Goal: Check status: Check status

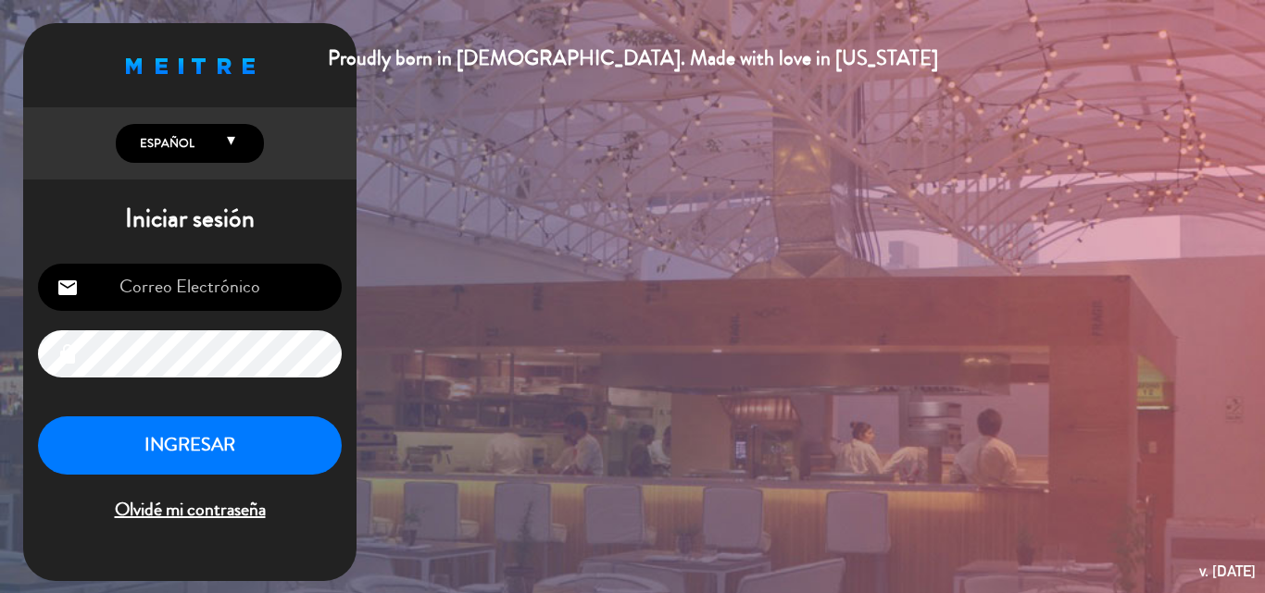
type input "[EMAIL_ADDRESS][DOMAIN_NAME]"
click at [228, 458] on button "INGRESAR" at bounding box center [190, 446] width 304 height 58
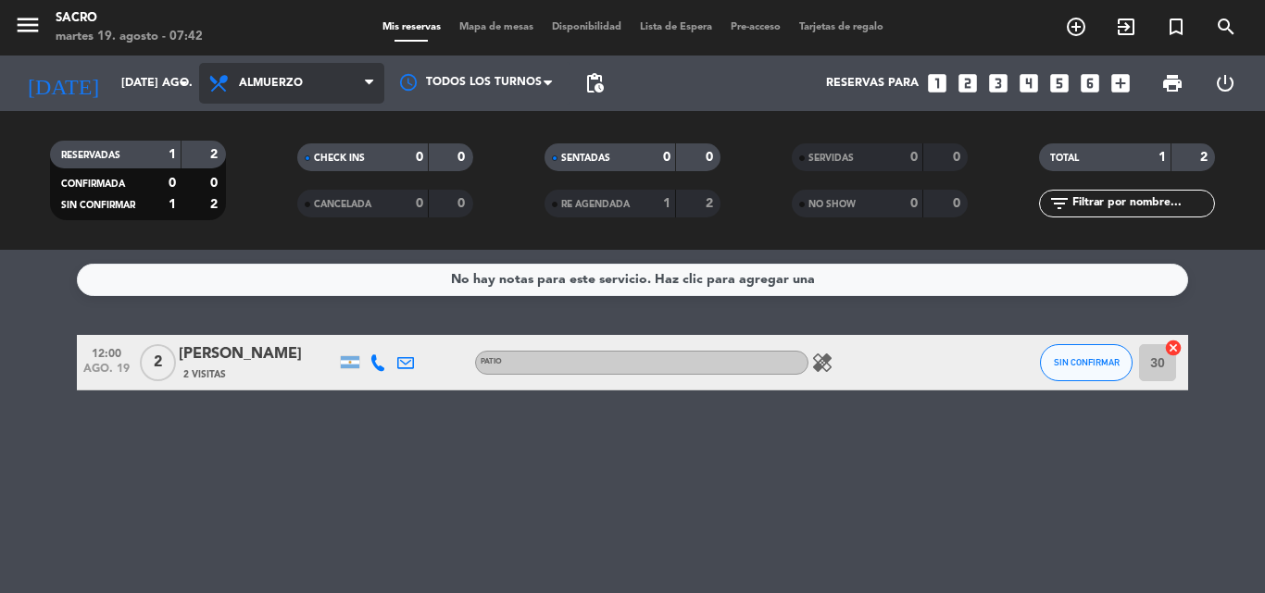
click at [285, 96] on span "Almuerzo" at bounding box center [291, 83] width 185 height 41
click at [278, 70] on span "Almuerzo" at bounding box center [291, 83] width 185 height 41
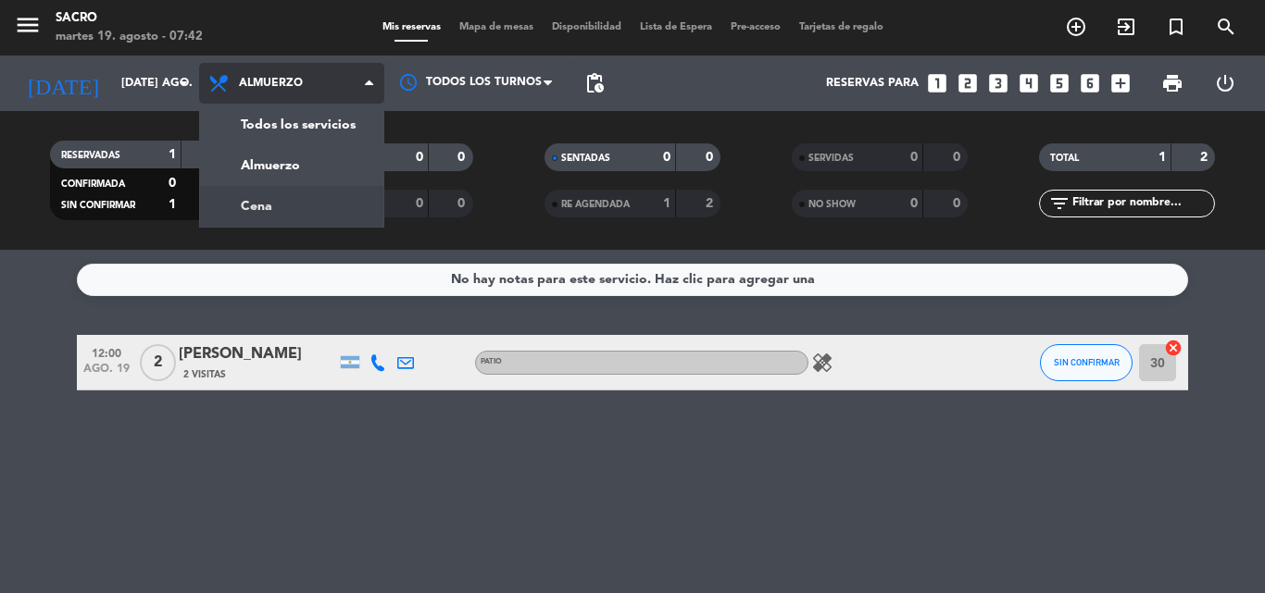
click at [294, 195] on div "menu Sacro martes 19. agosto - 07:42 Mis reservas Mapa de mesas Disponibilidad …" at bounding box center [632, 125] width 1265 height 250
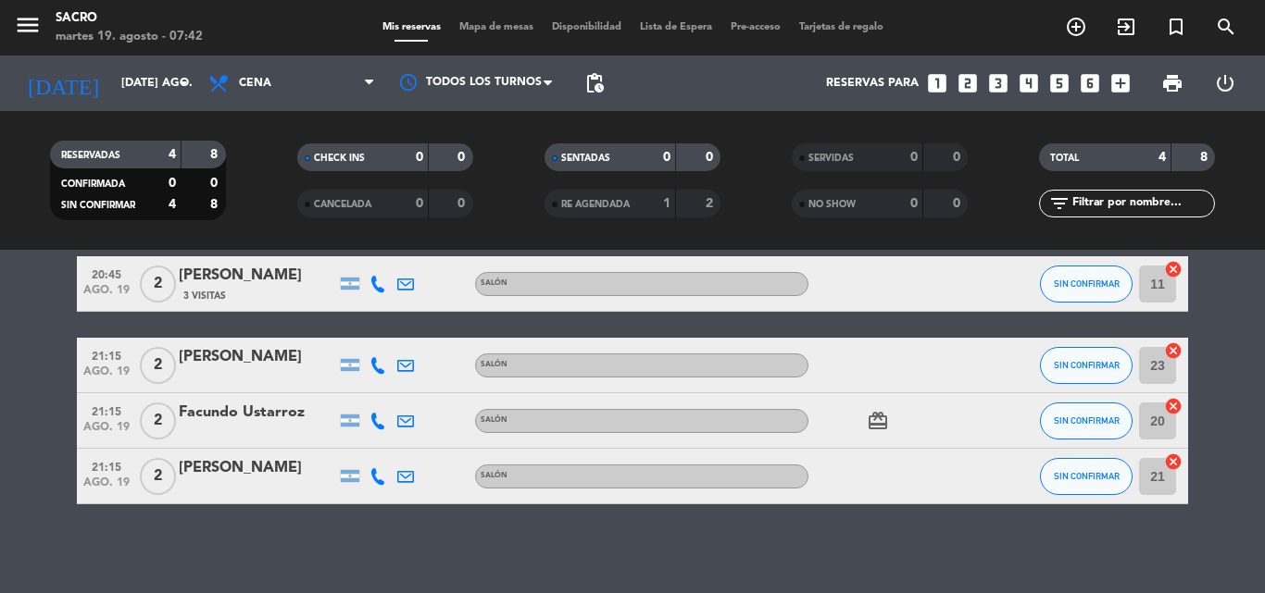
scroll to position [82, 0]
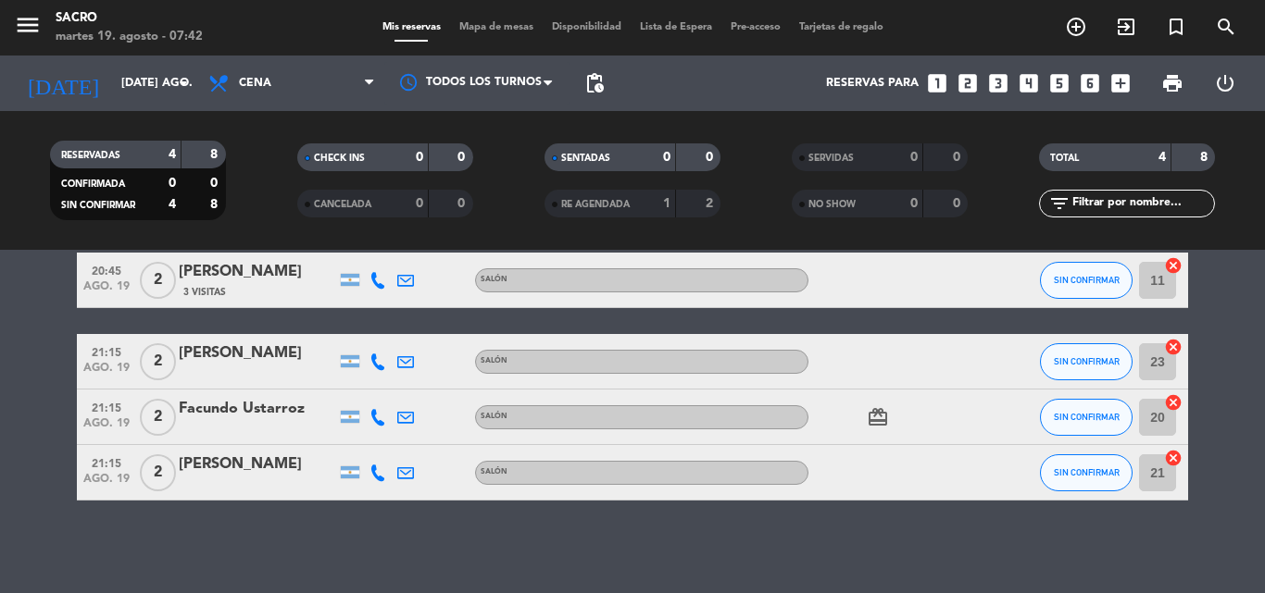
click at [880, 416] on icon "card_giftcard" at bounding box center [877, 417] width 22 height 22
click at [882, 416] on icon "card_giftcard" at bounding box center [877, 417] width 22 height 22
click at [966, 473] on div at bounding box center [891, 472] width 167 height 55
click at [296, 95] on span "Cena" at bounding box center [291, 83] width 185 height 41
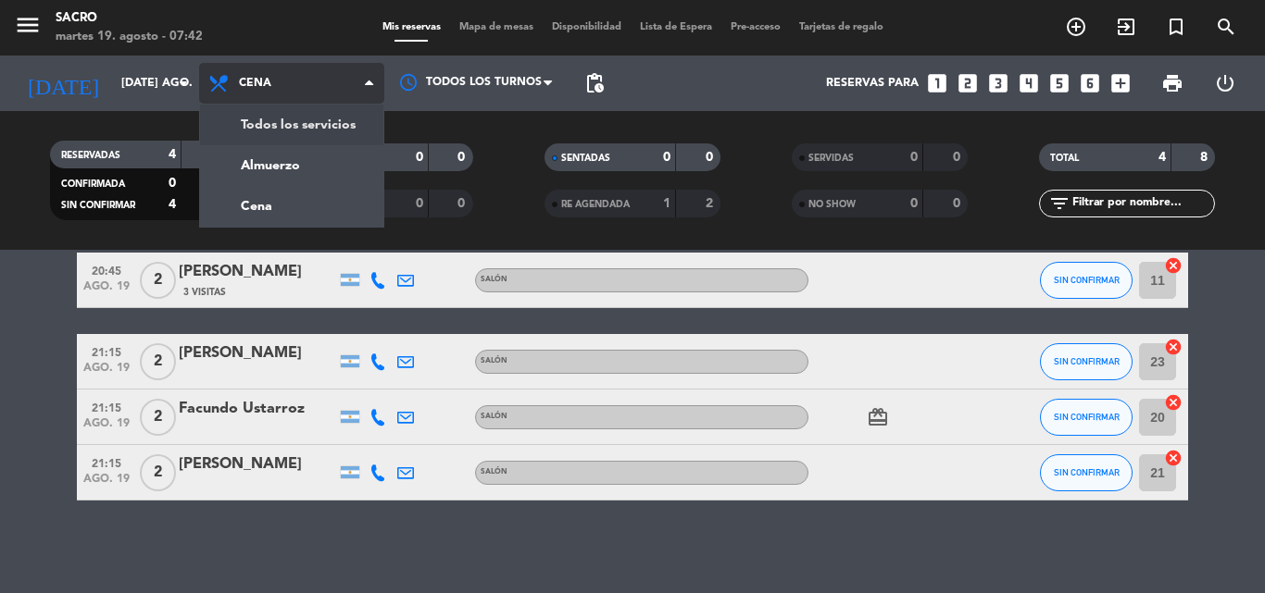
click at [304, 118] on div "menu Sacro martes 19. agosto - 07:42 Mis reservas Mapa de mesas Disponibilidad …" at bounding box center [632, 125] width 1265 height 250
click at [304, 118] on div "RESERVADAS 4 8 CONFIRMADA 0 0 SIN CONFIRMAR 4 8 CHECK INS 0 0 CANCELADA 0 0 SEN…" at bounding box center [632, 180] width 1265 height 139
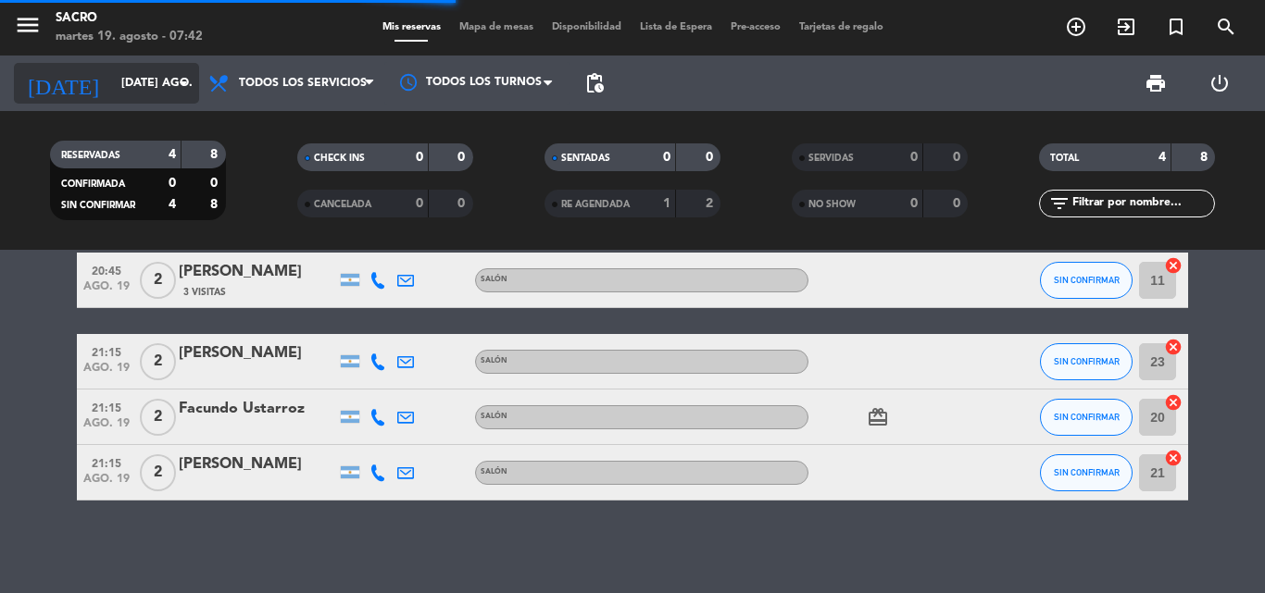
scroll to position [36, 0]
click at [147, 85] on input "[DATE] ago." at bounding box center [190, 83] width 156 height 31
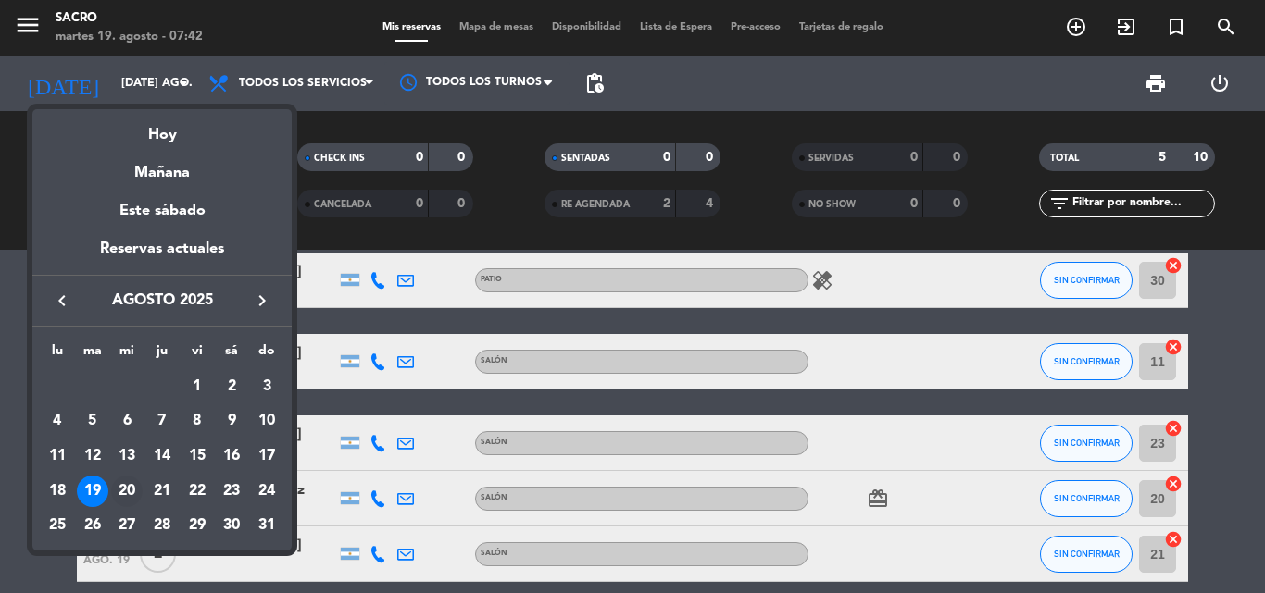
click at [124, 482] on div "20" at bounding box center [126, 491] width 31 height 31
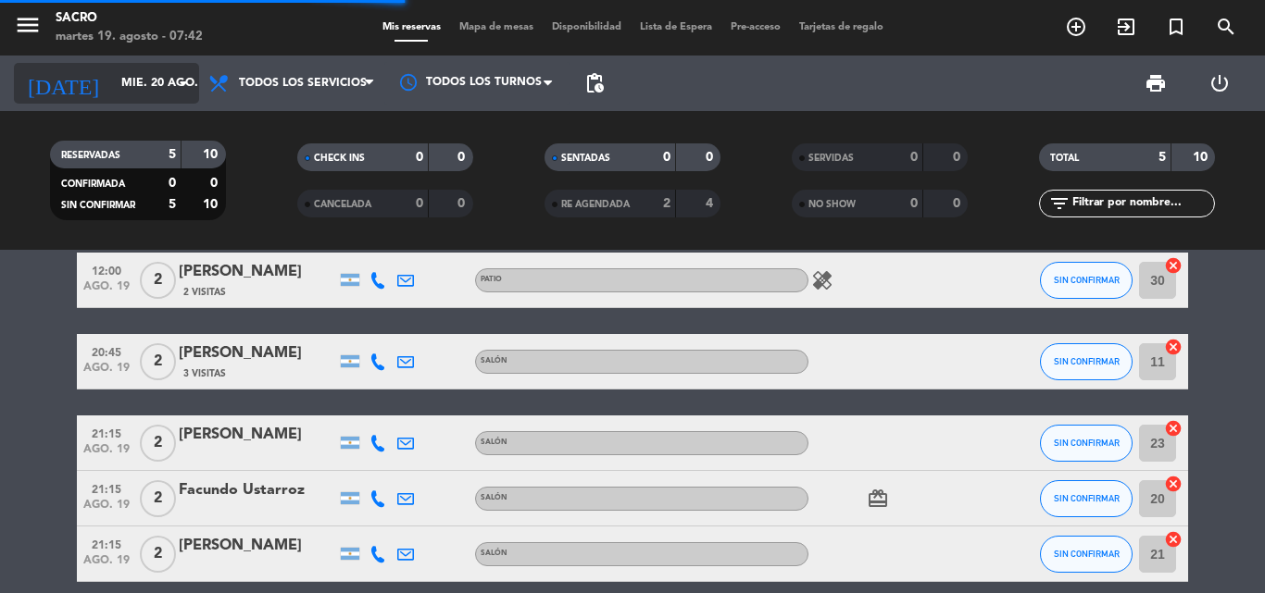
scroll to position [6, 0]
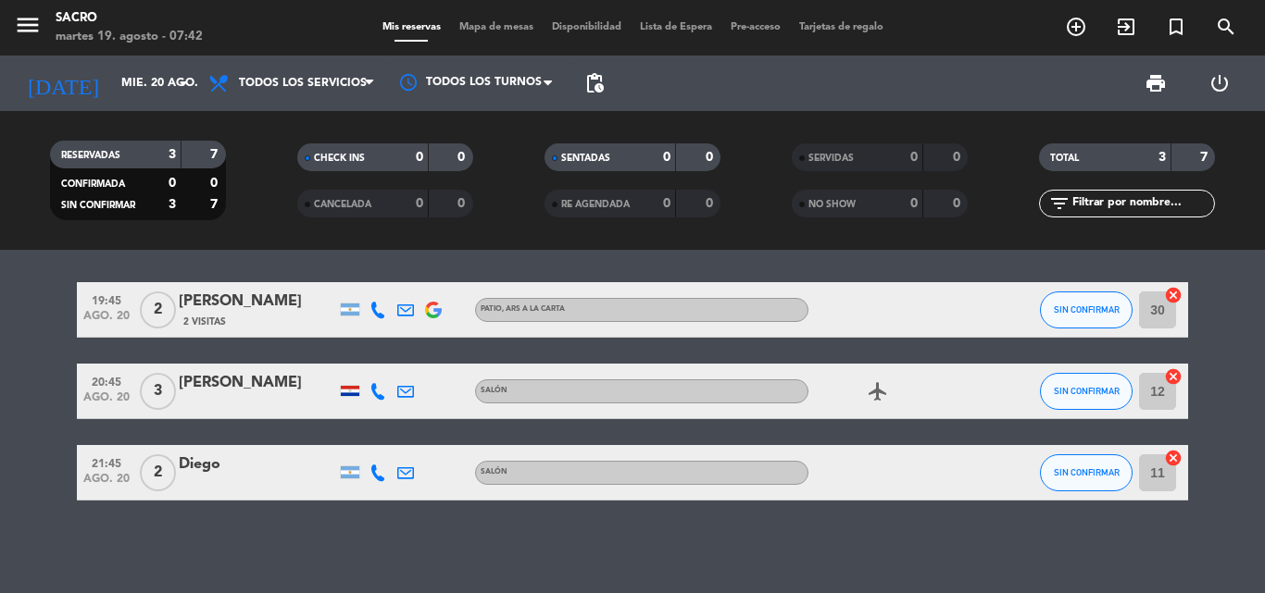
click at [343, 392] on div at bounding box center [350, 391] width 19 height 10
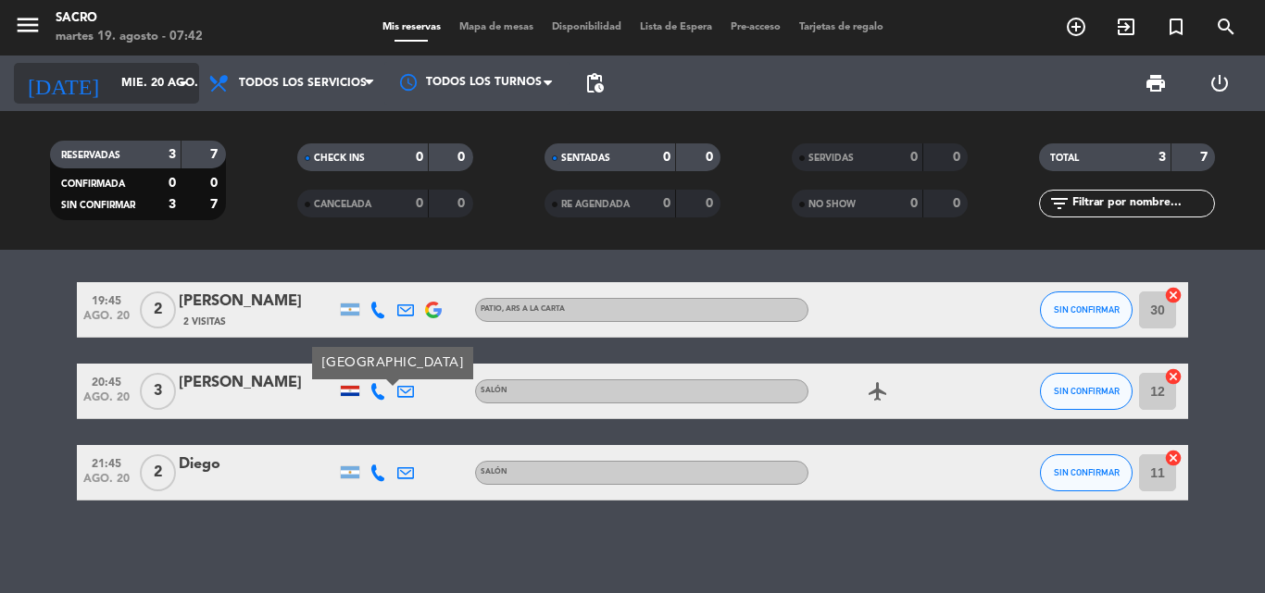
click at [133, 83] on input "mié. 20 ago." at bounding box center [190, 83] width 156 height 31
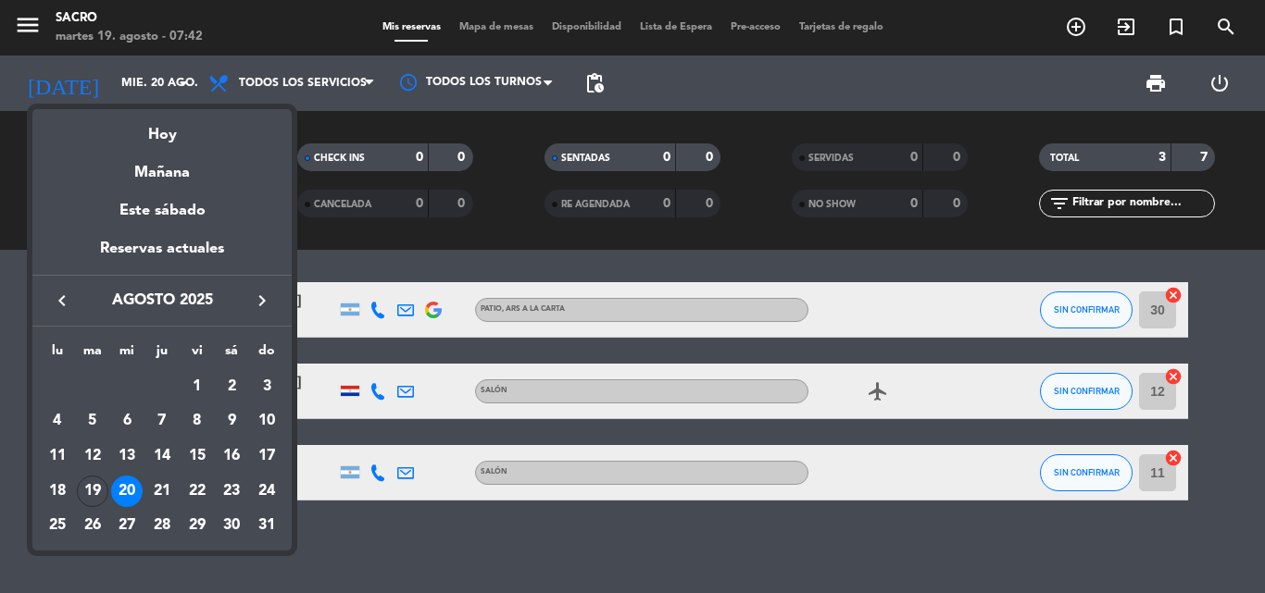
click at [168, 494] on div "21" at bounding box center [161, 491] width 31 height 31
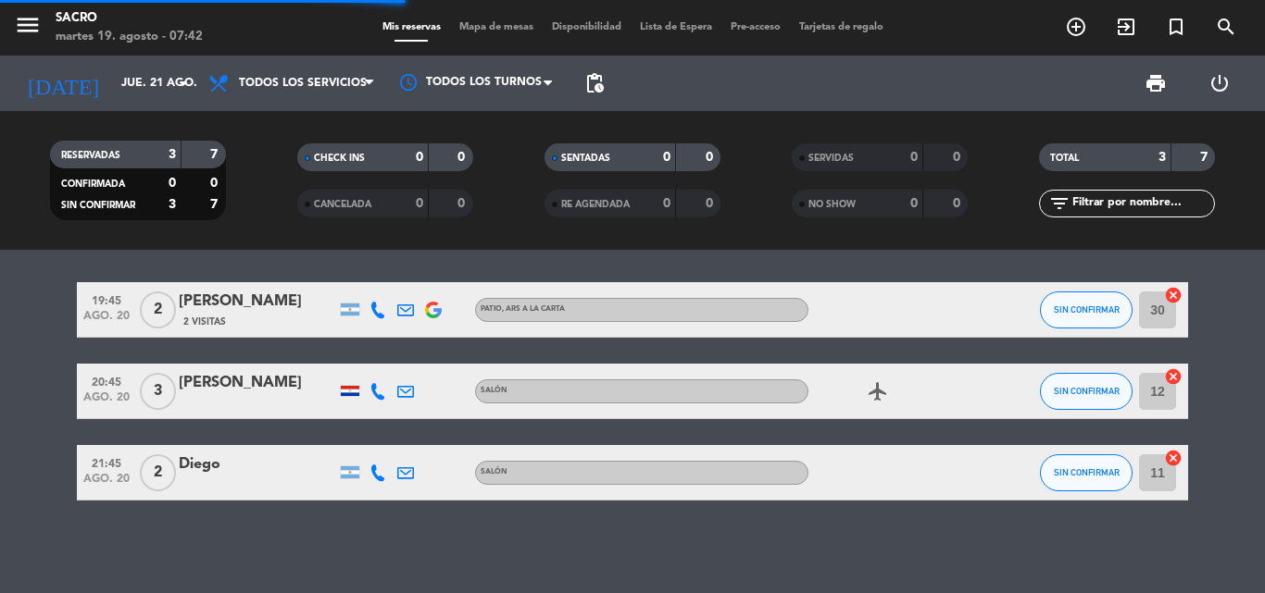
scroll to position [0, 0]
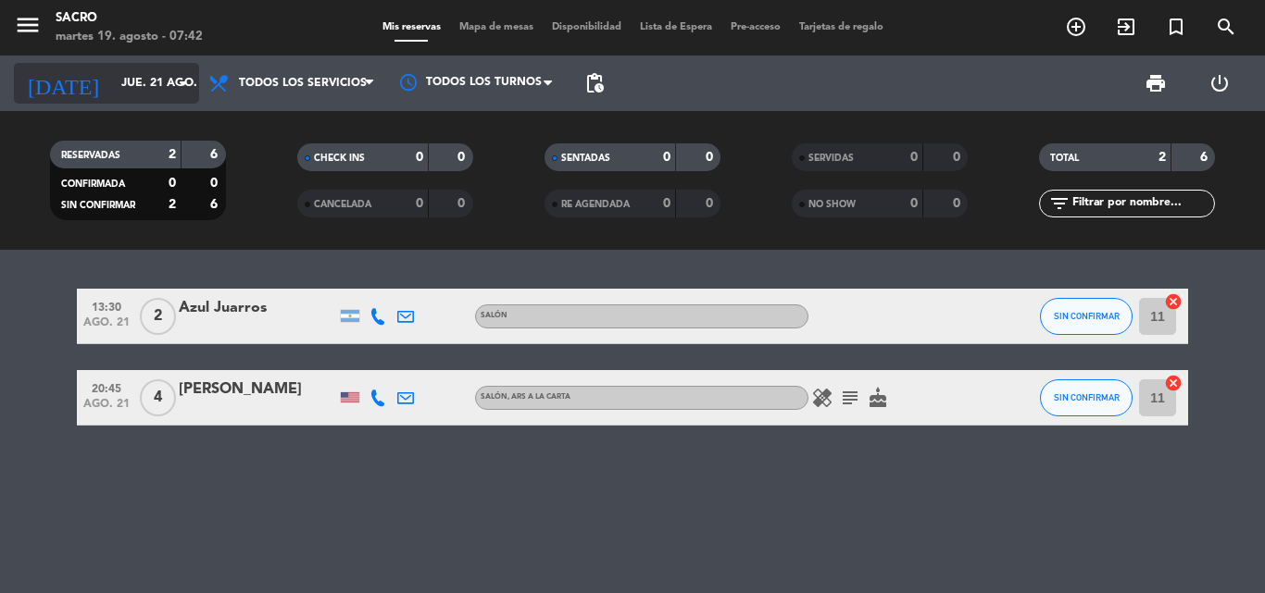
click at [126, 81] on input "jue. 21 ago." at bounding box center [190, 83] width 156 height 31
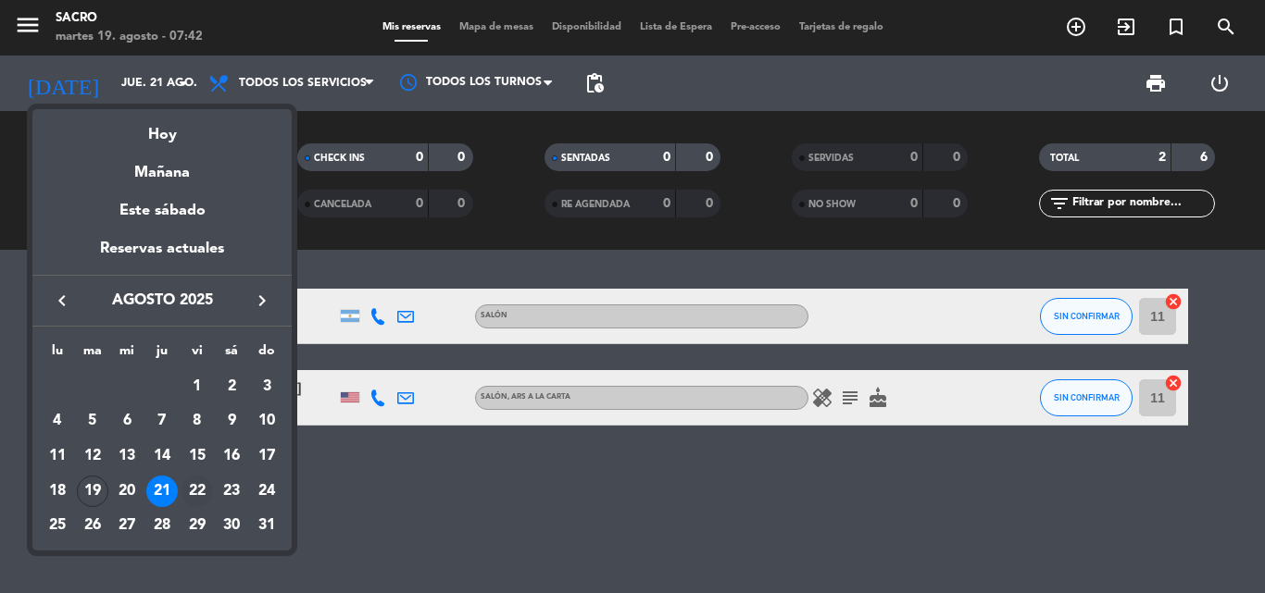
click at [204, 488] on div "22" at bounding box center [196, 491] width 31 height 31
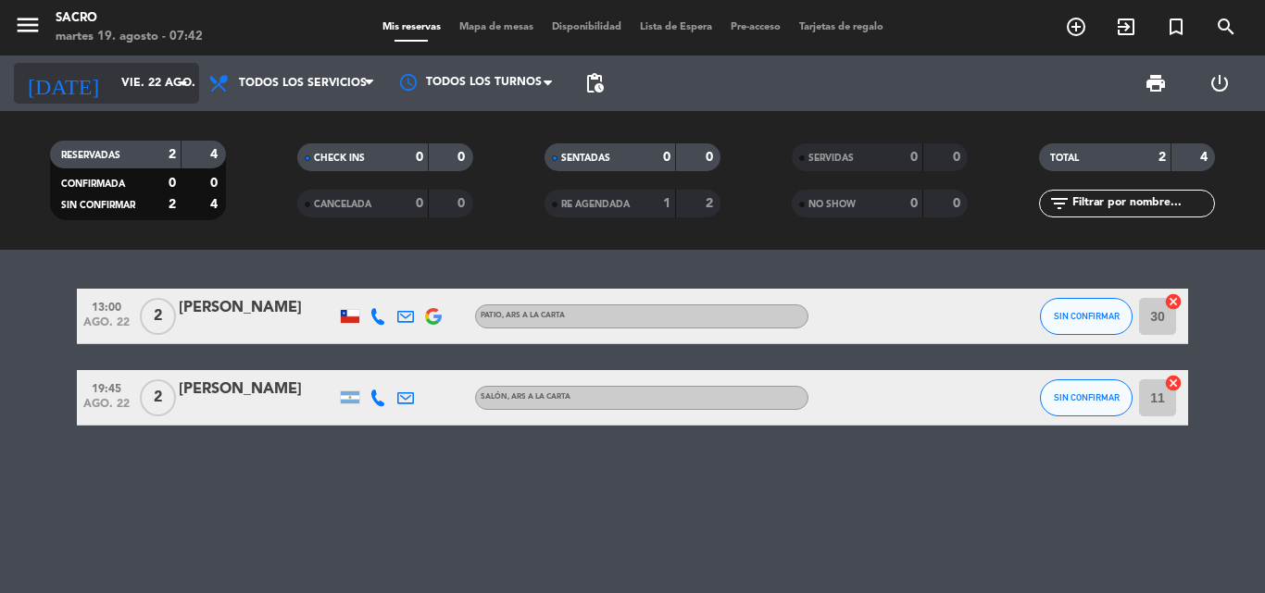
click at [130, 68] on input "vie. 22 ago." at bounding box center [190, 83] width 156 height 31
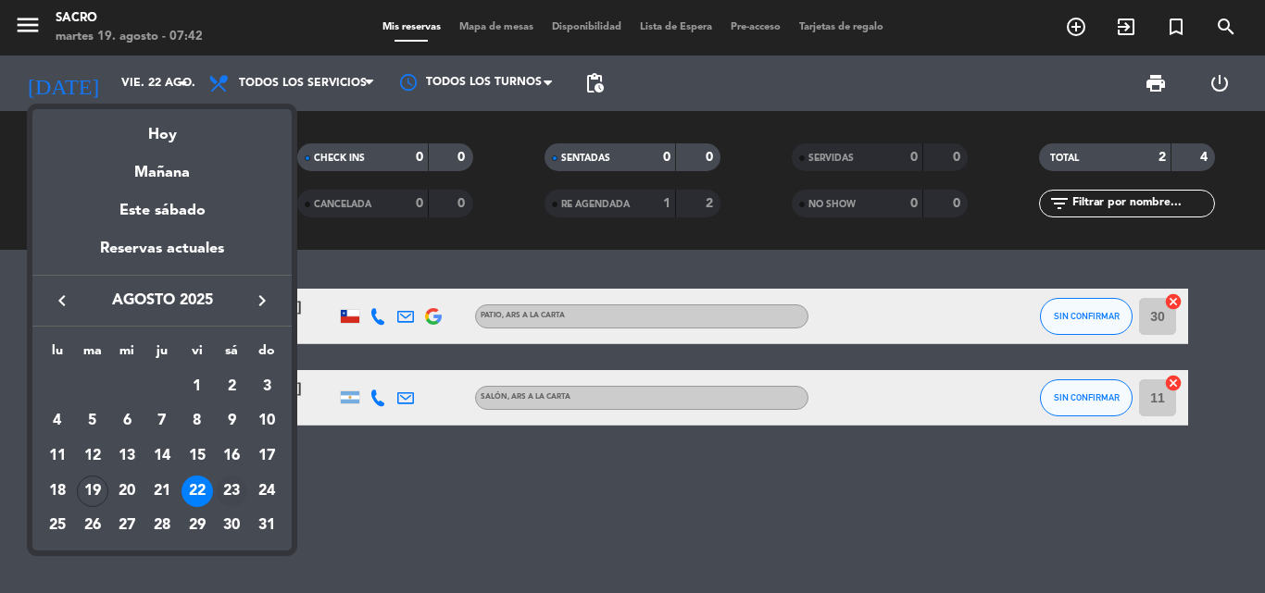
click at [230, 481] on div "23" at bounding box center [231, 491] width 31 height 31
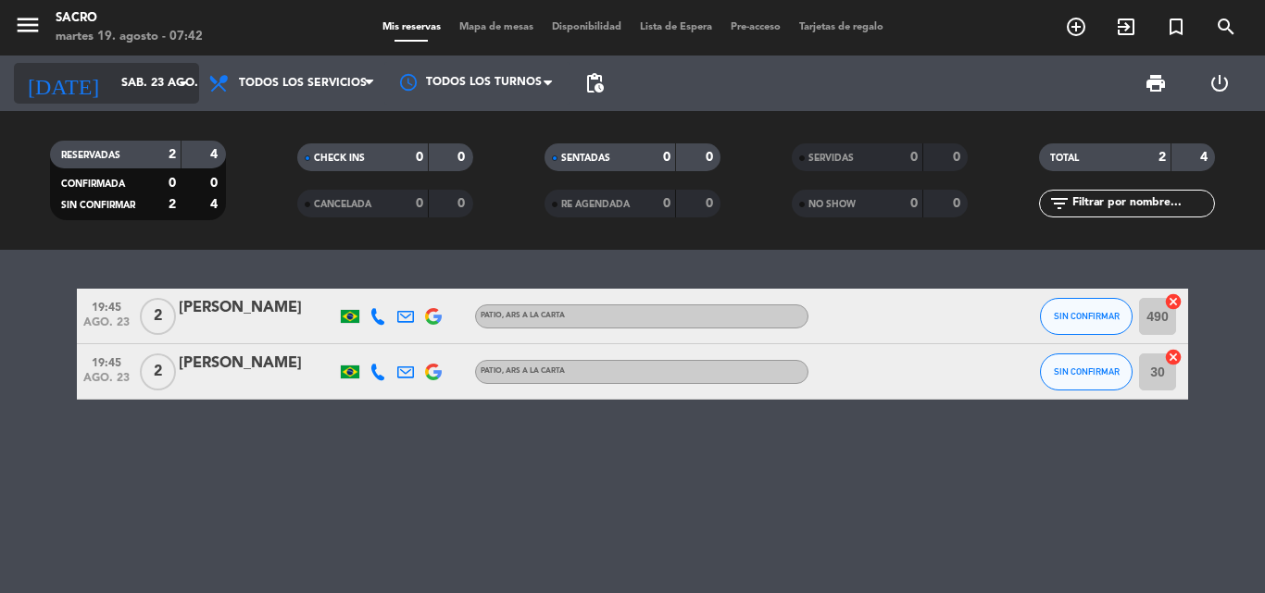
click at [146, 73] on input "sáb. 23 ago." at bounding box center [190, 83] width 156 height 31
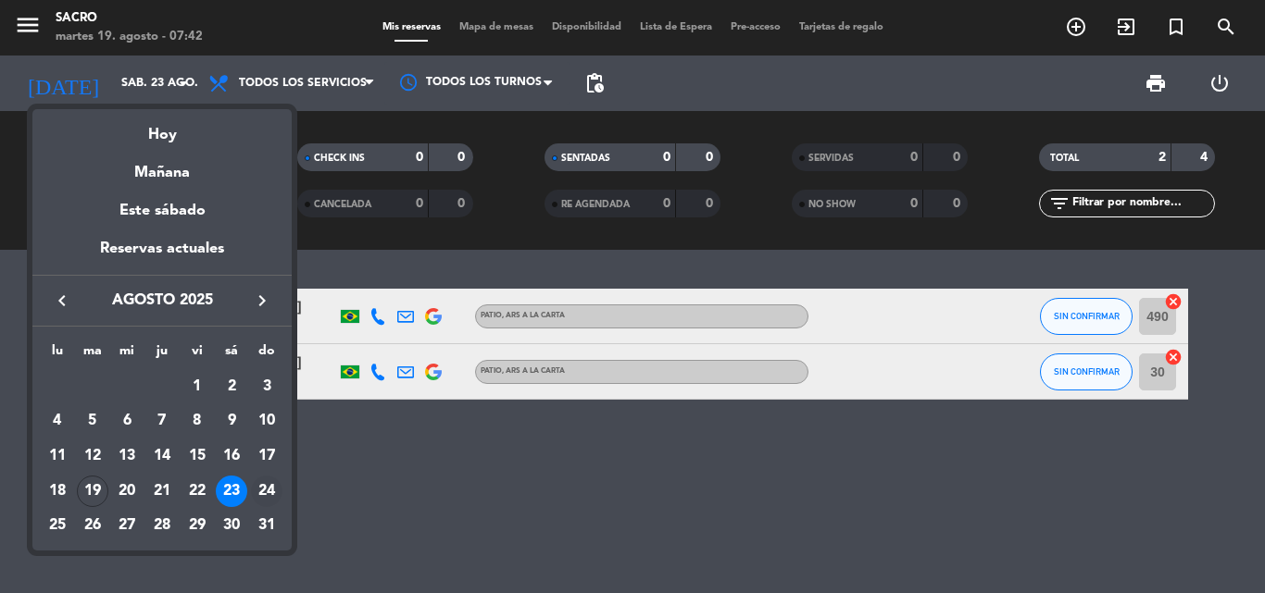
click at [269, 492] on div "24" at bounding box center [266, 491] width 31 height 31
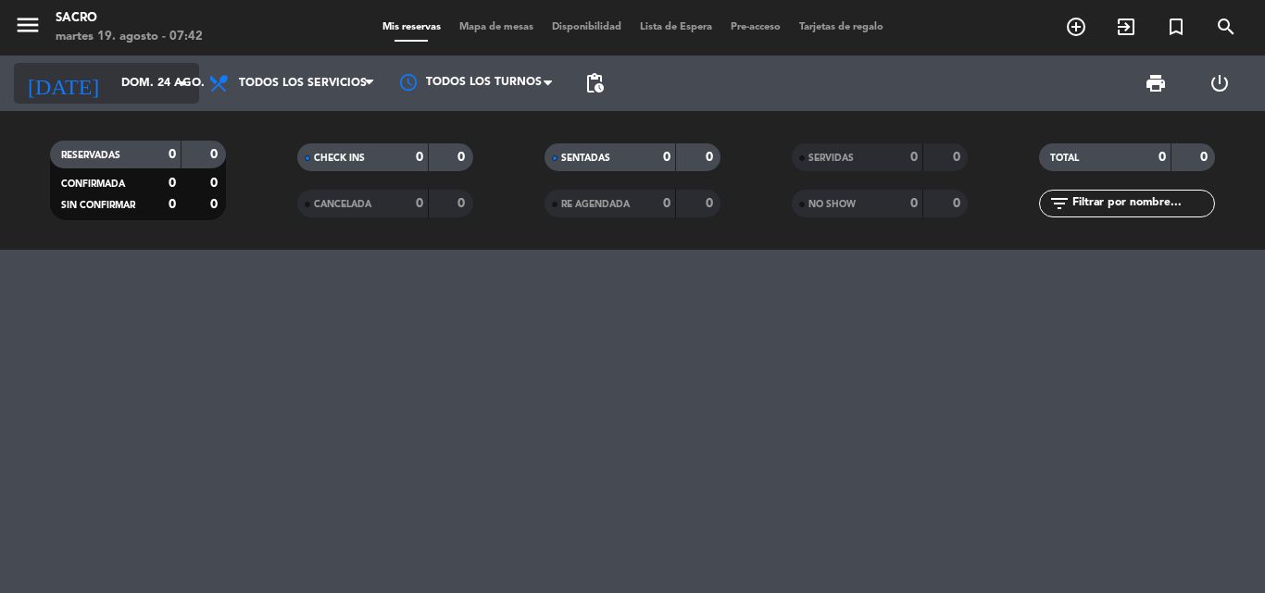
click at [139, 80] on input "dom. 24 ago." at bounding box center [190, 83] width 156 height 31
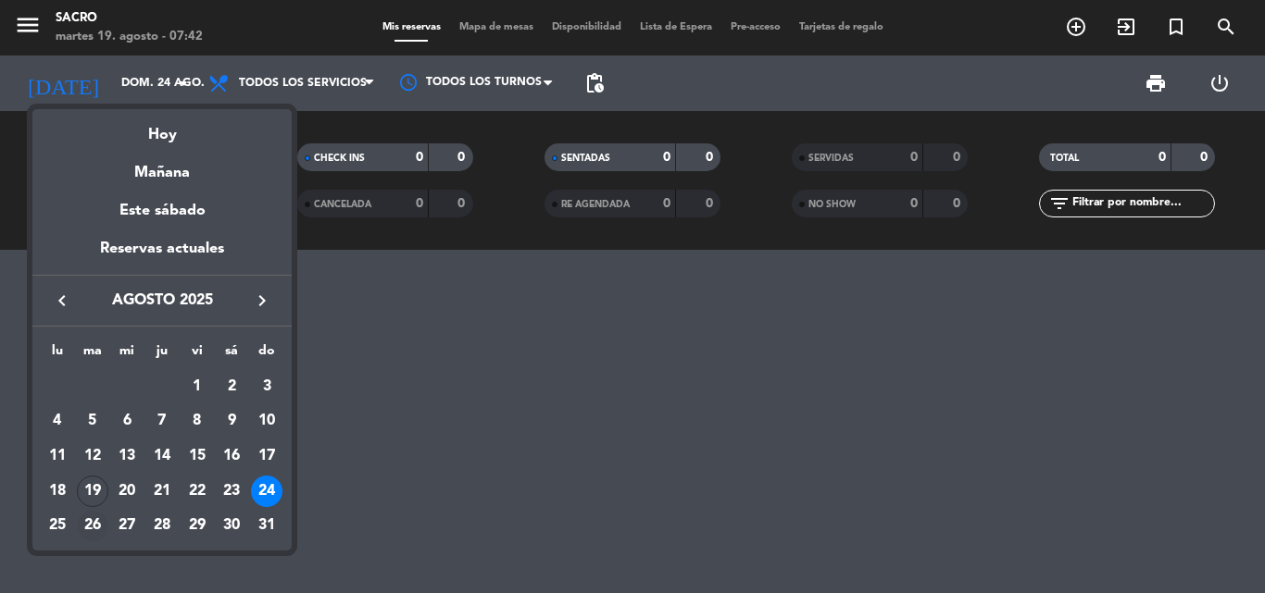
click at [91, 524] on div "26" at bounding box center [92, 526] width 31 height 31
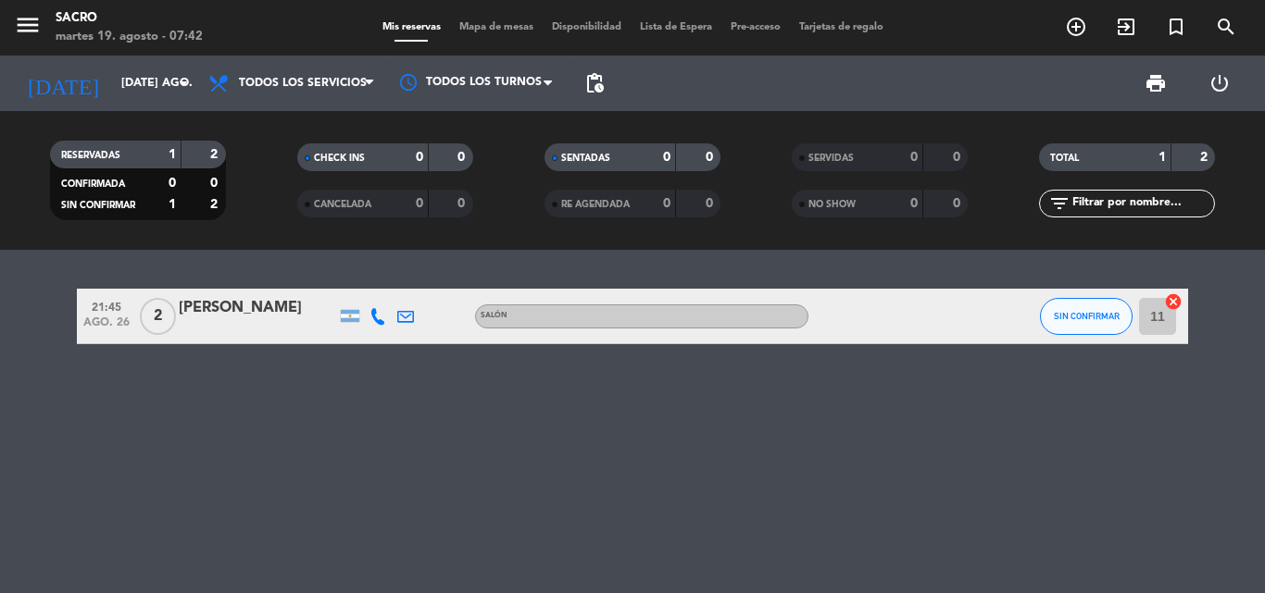
click at [157, 118] on div "RESERVADAS 1 2 CONFIRMADA 0 0 SIN CONFIRMAR 1 2 CHECK INS 0 0 CANCELADA 0 0 SEN…" at bounding box center [632, 180] width 1265 height 139
click at [150, 93] on input "[DATE] ago." at bounding box center [190, 83] width 156 height 31
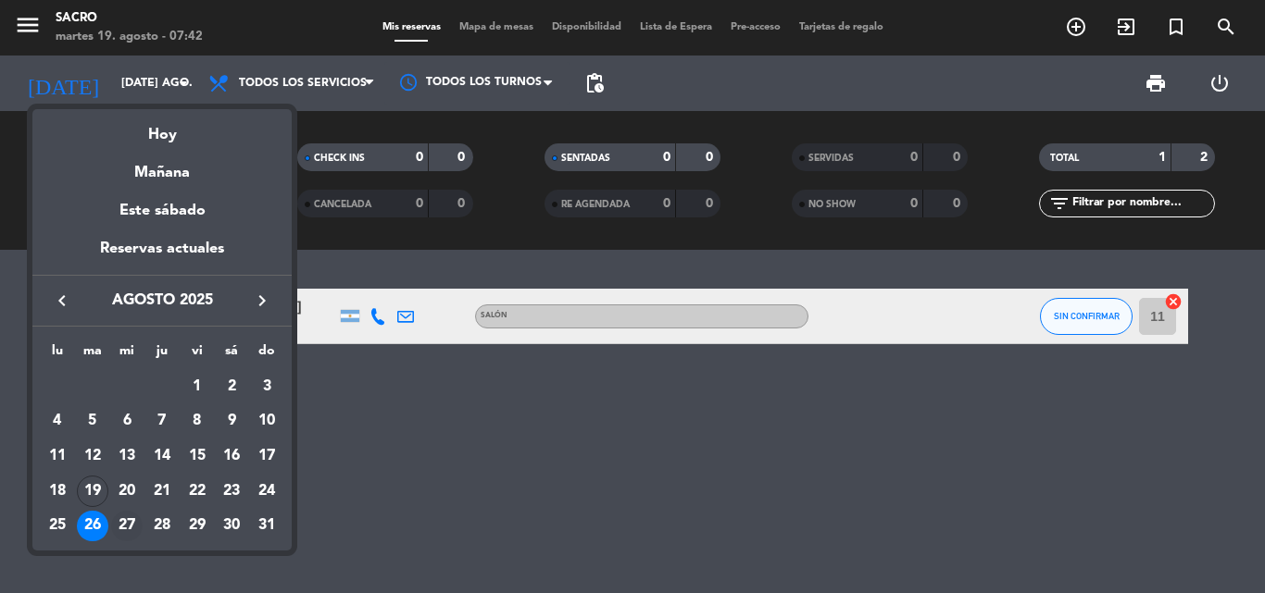
click at [131, 525] on div "27" at bounding box center [126, 526] width 31 height 31
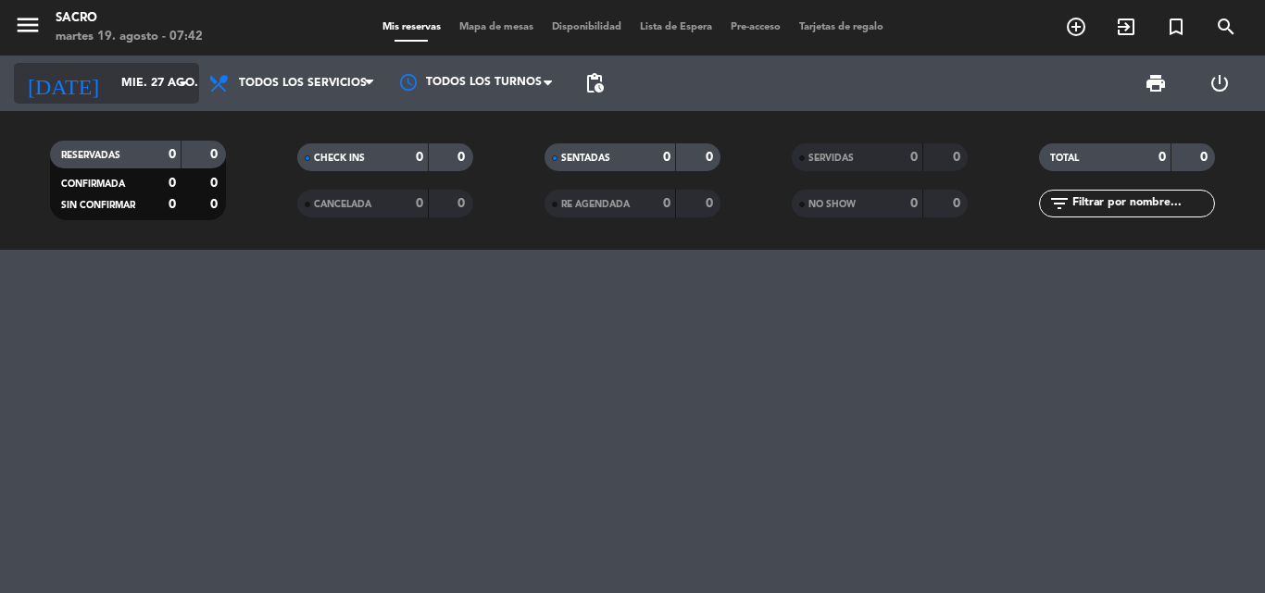
click at [121, 82] on input "mié. 27 ago." at bounding box center [190, 83] width 156 height 31
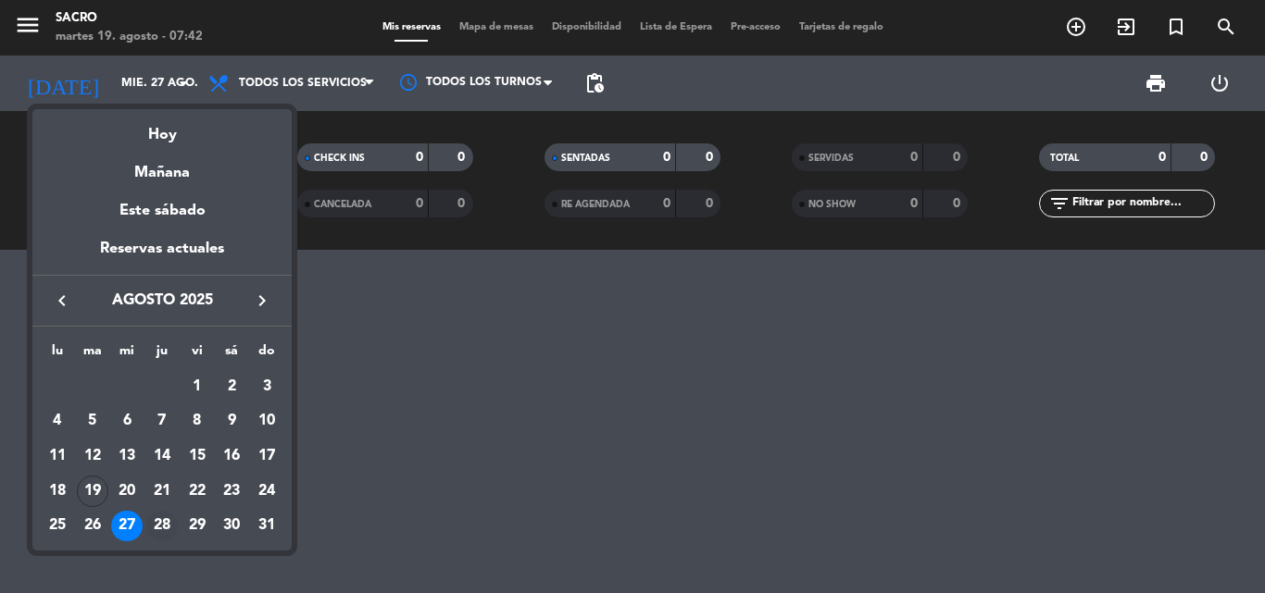
click at [170, 532] on div "28" at bounding box center [161, 526] width 31 height 31
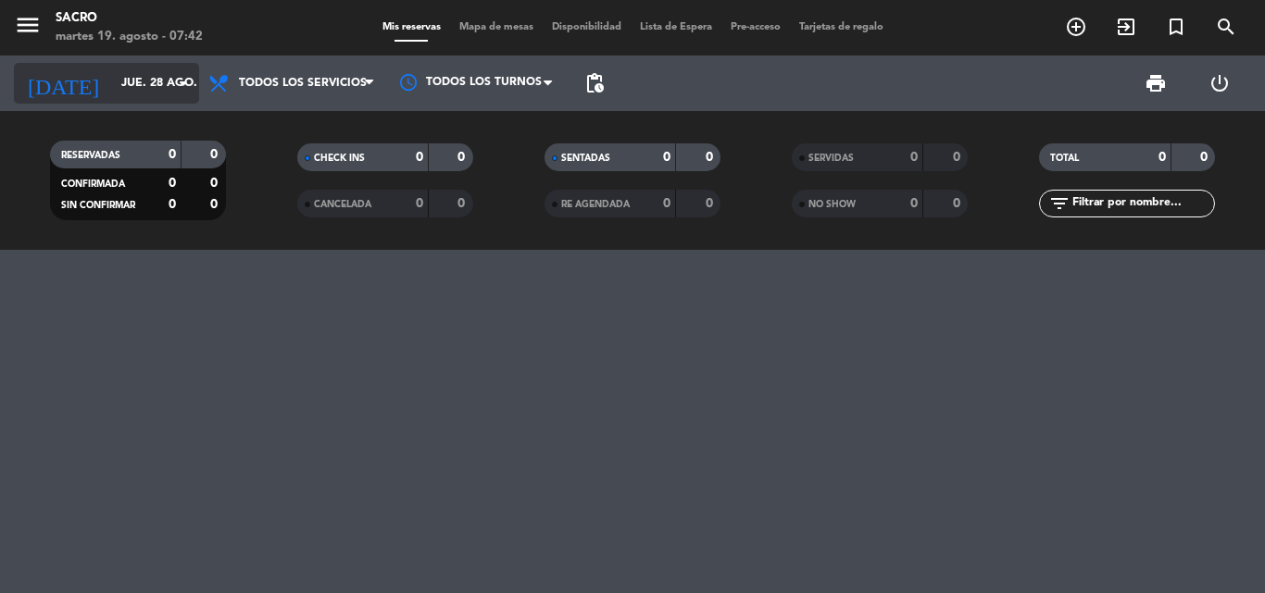
click at [130, 68] on input "jue. 28 ago." at bounding box center [190, 83] width 156 height 31
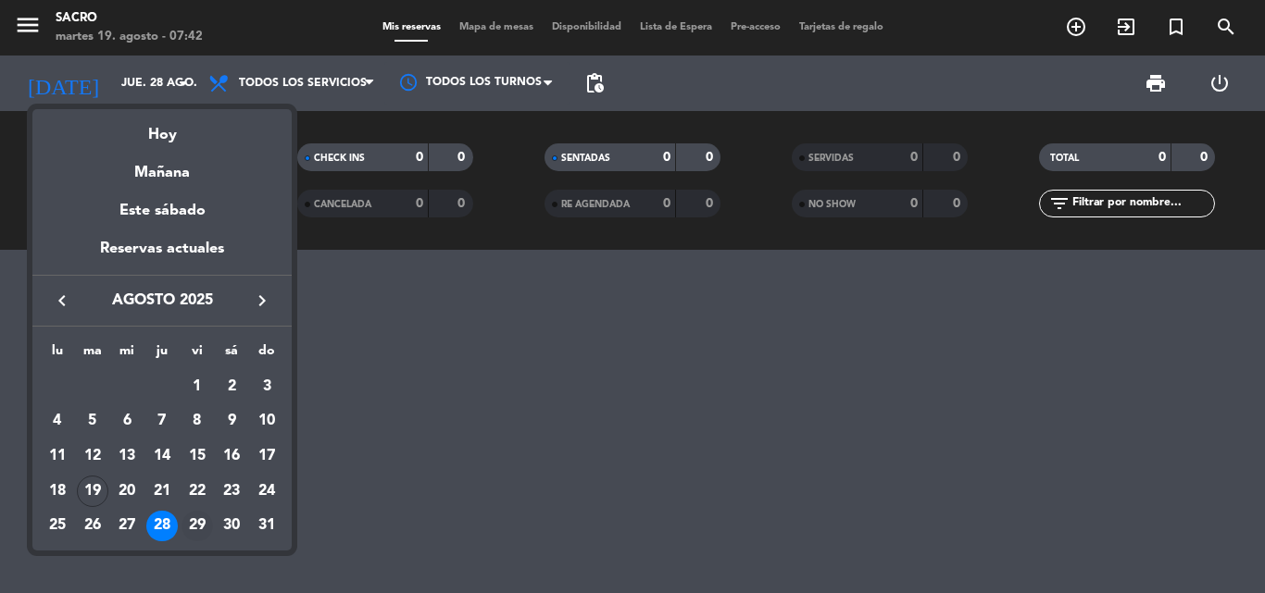
click at [189, 526] on div "29" at bounding box center [196, 526] width 31 height 31
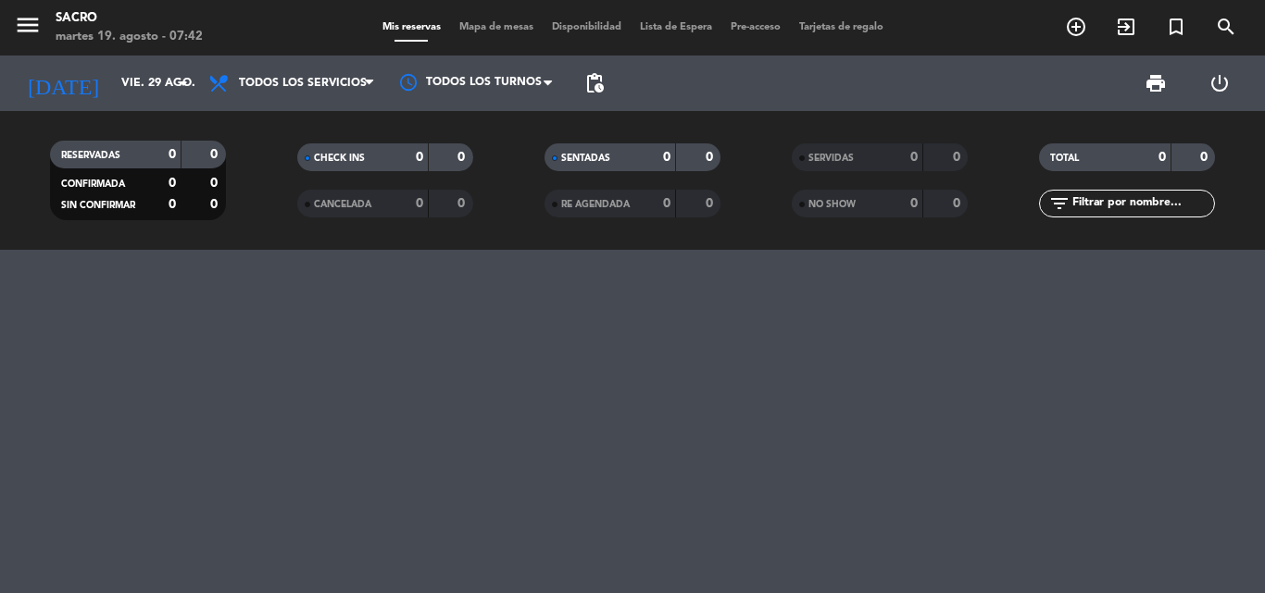
click at [189, 526] on div at bounding box center [632, 421] width 1265 height 343
click at [129, 74] on input "vie. 29 ago." at bounding box center [190, 83] width 156 height 31
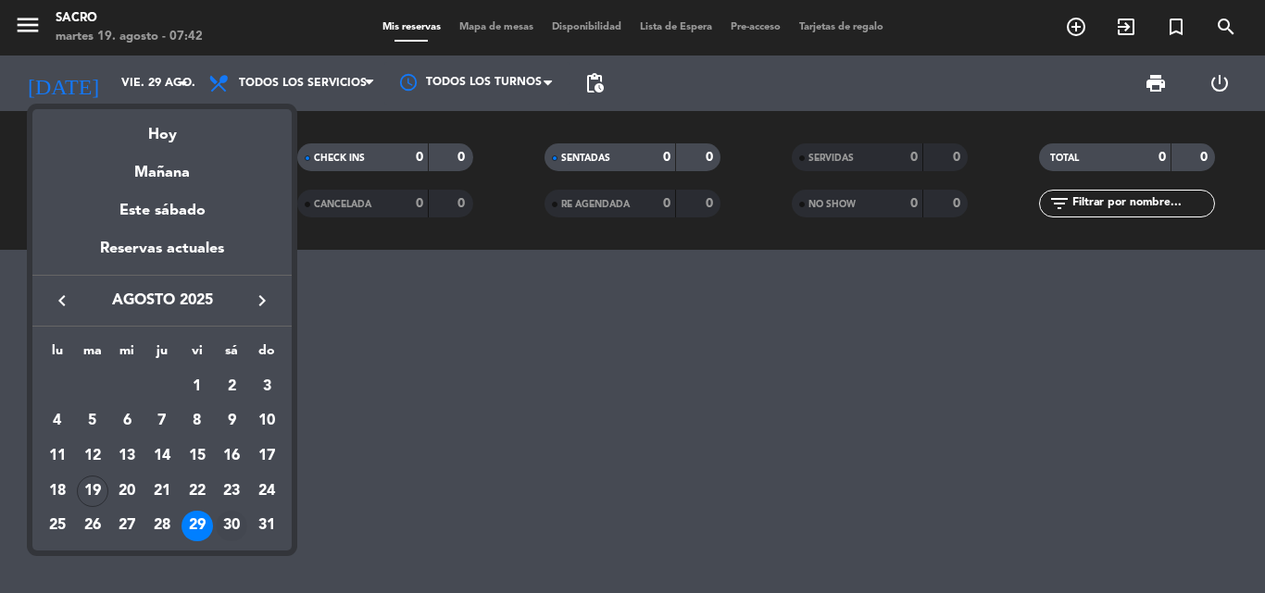
click at [224, 524] on div "30" at bounding box center [231, 526] width 31 height 31
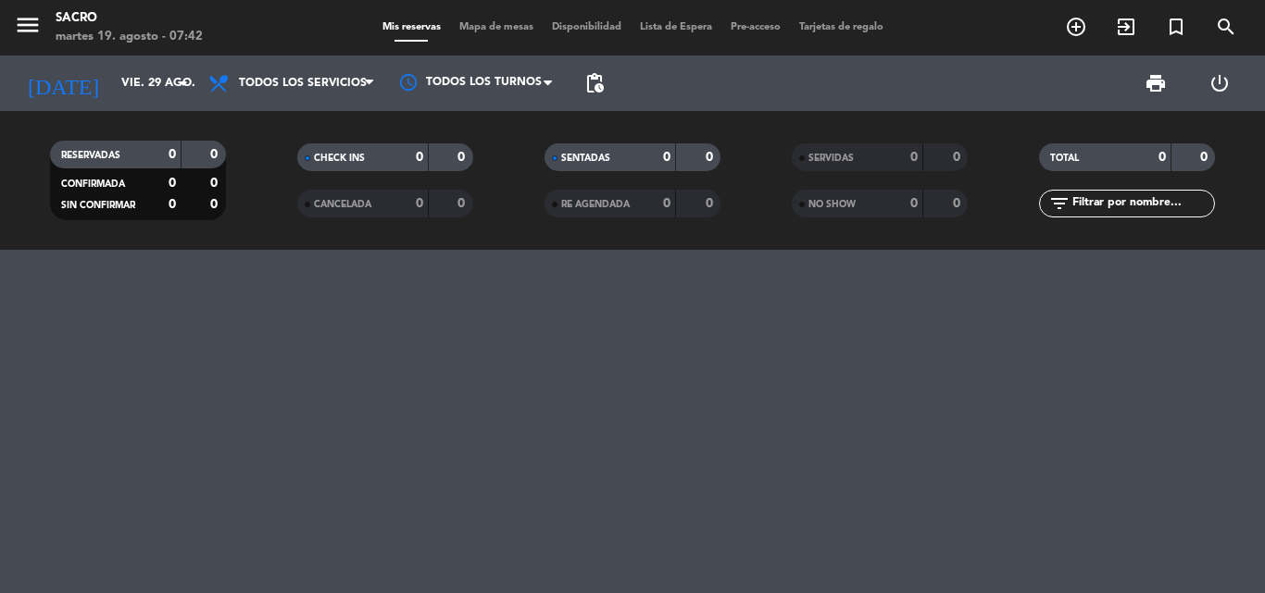
type input "sáb. 30 ago."
click at [224, 524] on div at bounding box center [632, 421] width 1265 height 343
